Goal: Check status: Check status

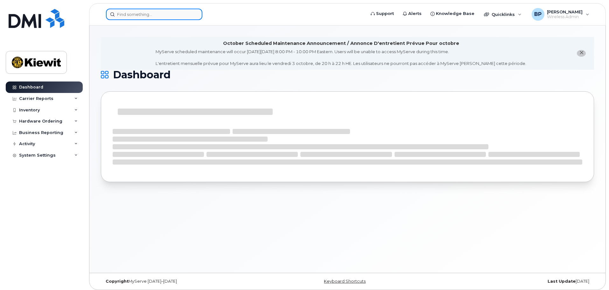
click at [147, 15] on input at bounding box center [154, 14] width 96 height 11
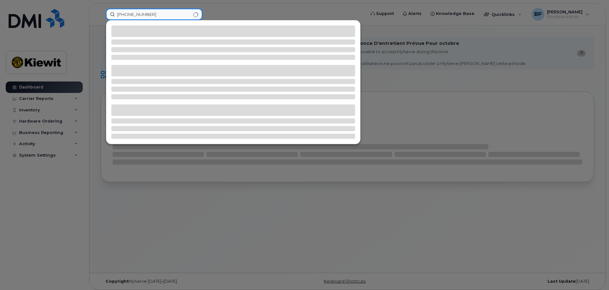
type input "[PHONE_NUMBER]"
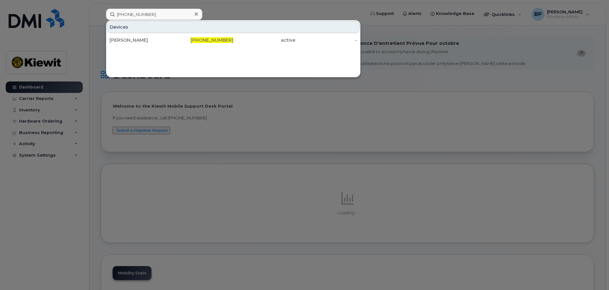
drag, startPoint x: 138, startPoint y: 36, endPoint x: 144, endPoint y: 50, distance: 15.0
click at [138, 36] on div "[PERSON_NAME]" at bounding box center [140, 39] width 62 height 11
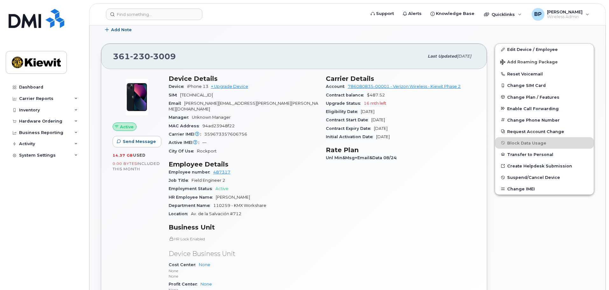
scroll to position [127, 0]
